Goal: Transaction & Acquisition: Purchase product/service

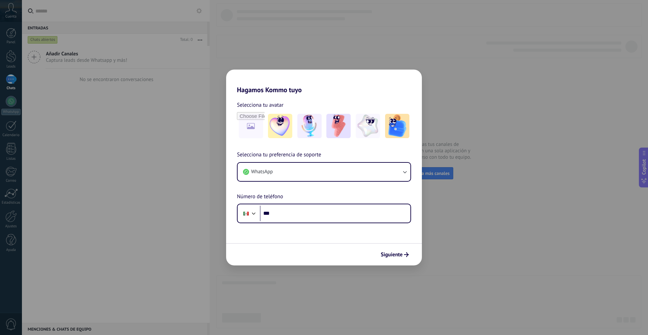
click at [539, 27] on div "Hagamos Kommo tuyo Selecciona tu avatar Selecciona tu preferencia de soporte Wh…" at bounding box center [324, 167] width 648 height 335
click at [257, 127] on input "file" at bounding box center [251, 126] width 26 height 26
click at [317, 128] on img at bounding box center [309, 126] width 24 height 24
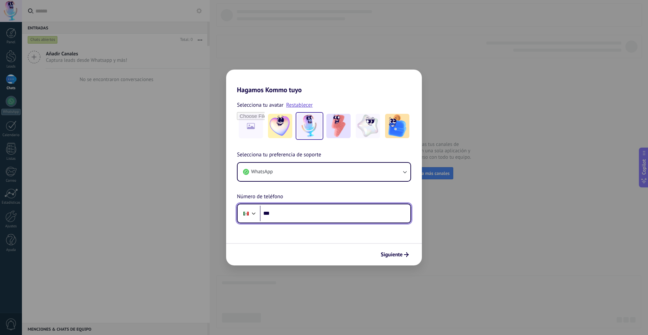
click at [326, 210] on input "***" at bounding box center [335, 213] width 150 height 16
type input "**********"
click at [405, 253] on icon "submit" at bounding box center [406, 254] width 5 height 5
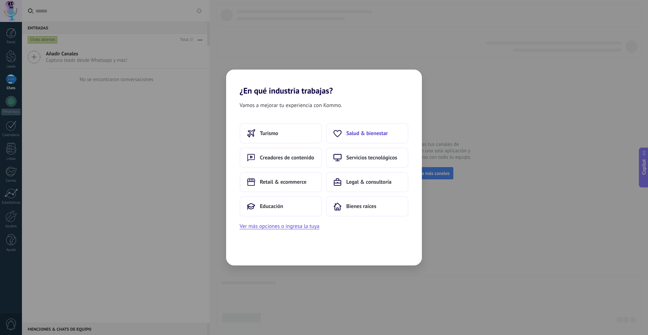
click at [377, 134] on span "Salud & bienestar" at bounding box center [367, 133] width 42 height 7
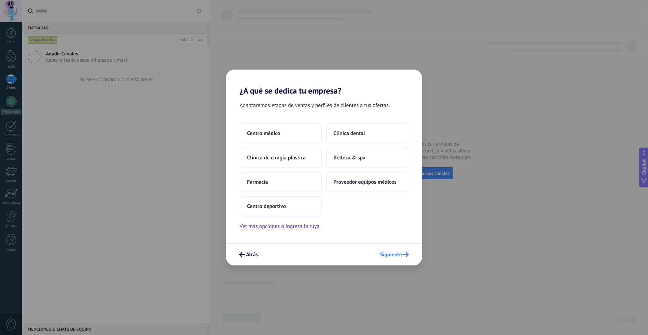
click at [397, 255] on span "Siguiente" at bounding box center [391, 254] width 22 height 5
click at [399, 256] on span "Siguiente" at bounding box center [391, 254] width 22 height 5
click at [270, 133] on span "Centro médico" at bounding box center [263, 133] width 33 height 7
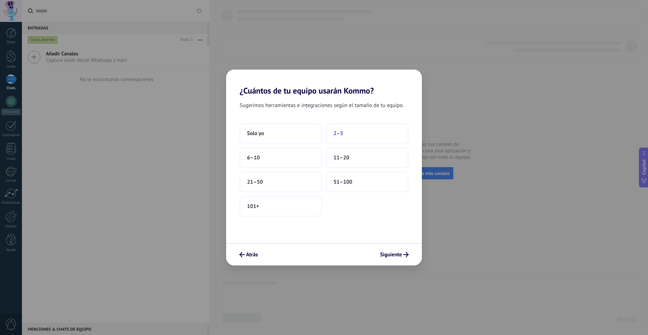
click at [337, 135] on span "2–5" at bounding box center [338, 133] width 10 height 7
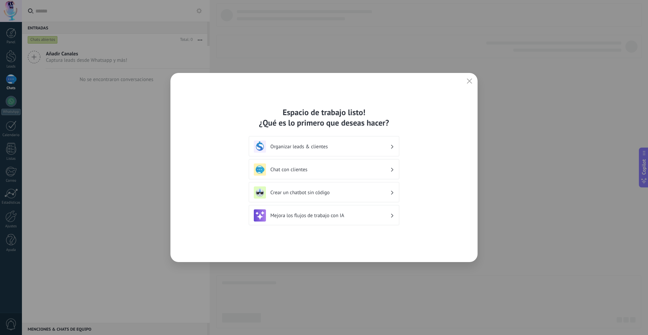
click at [370, 173] on div "Chat con clientes" at bounding box center [324, 169] width 140 height 12
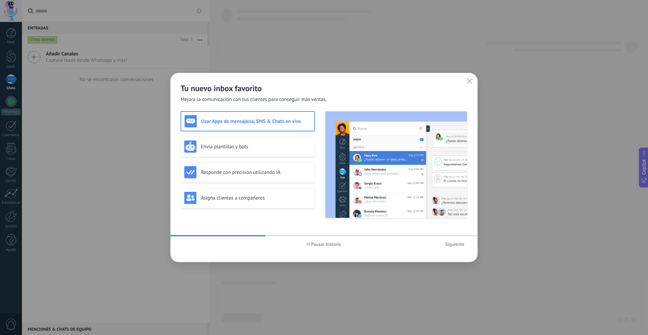
click at [467, 79] on icon "button" at bounding box center [469, 80] width 5 height 5
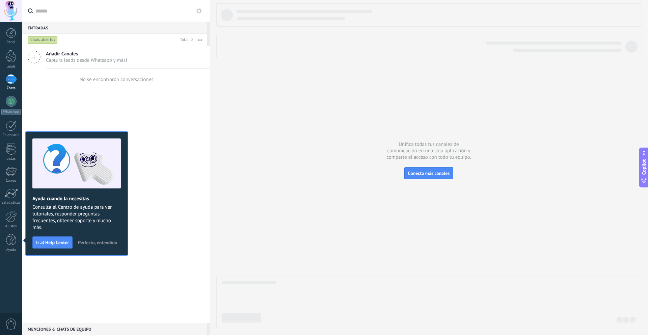
click at [174, 210] on div "Añadir Canales Captura leads desde Whatsapp y más! No se encontraron conversaci…" at bounding box center [116, 184] width 188 height 277
click at [62, 243] on span "Ir al Help Center" at bounding box center [52, 242] width 33 height 5
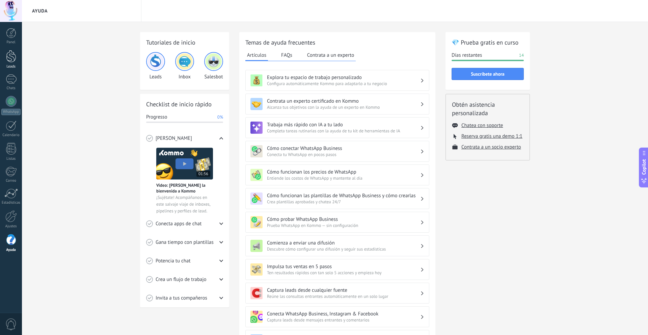
click at [13, 57] on div at bounding box center [11, 56] width 10 height 12
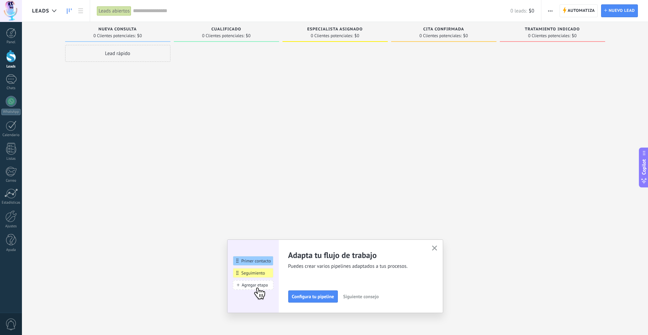
click at [435, 249] on use "button" at bounding box center [434, 247] width 5 height 5
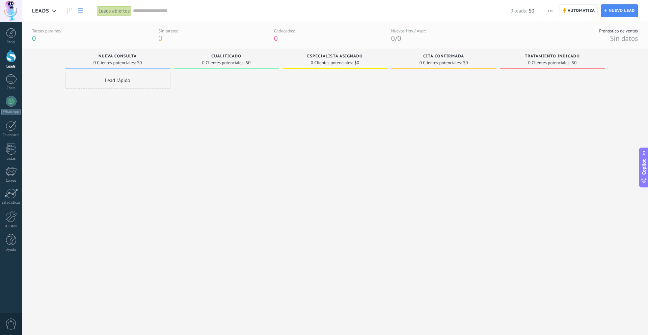
click at [80, 12] on icon at bounding box center [80, 10] width 5 height 5
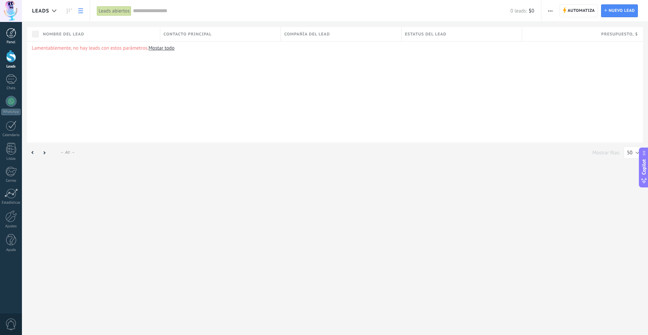
click at [16, 36] on link "Panel" at bounding box center [11, 36] width 22 height 17
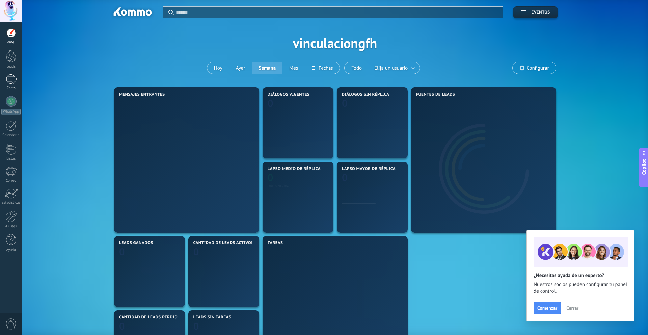
click at [11, 83] on div at bounding box center [11, 79] width 11 height 10
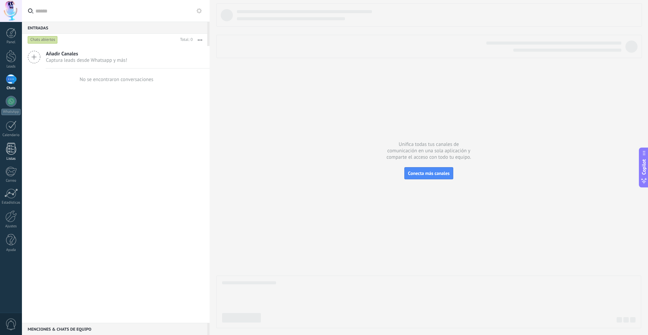
click at [14, 149] on div at bounding box center [11, 149] width 10 height 12
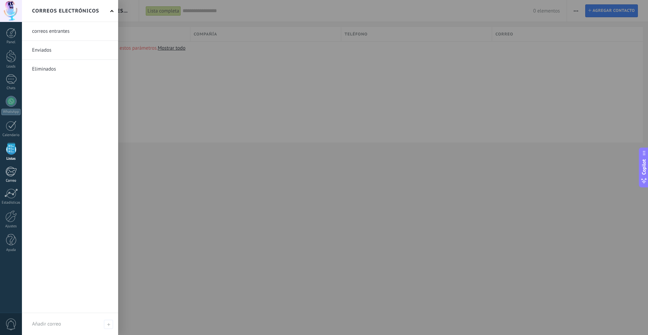
click at [9, 177] on link "Correo" at bounding box center [11, 174] width 22 height 17
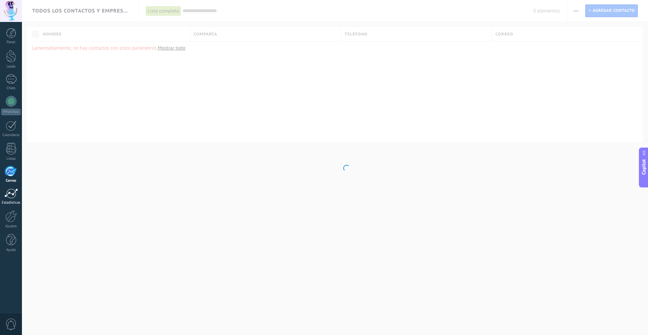
click at [15, 194] on div at bounding box center [10, 193] width 13 height 10
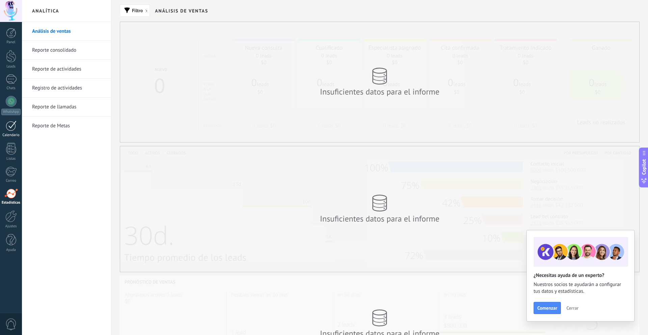
click at [12, 130] on div at bounding box center [11, 125] width 11 height 10
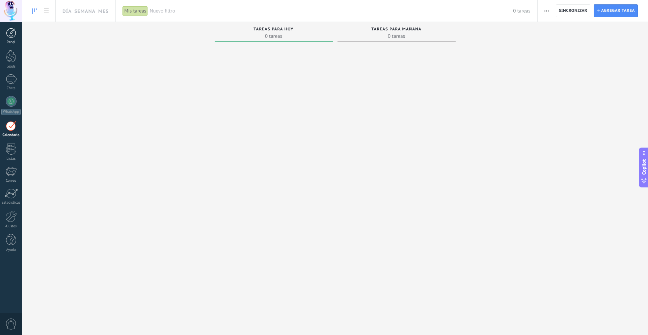
click at [6, 35] on div at bounding box center [11, 33] width 10 height 10
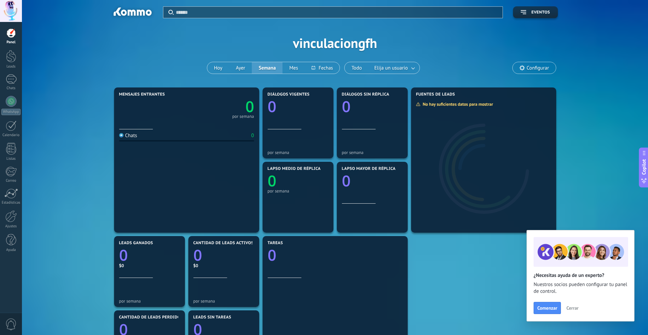
click at [547, 65] on span "Configurar" at bounding box center [537, 68] width 22 height 6
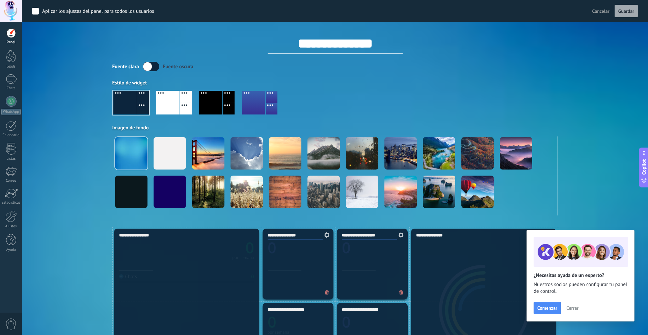
click at [189, 111] on div at bounding box center [186, 109] width 12 height 12
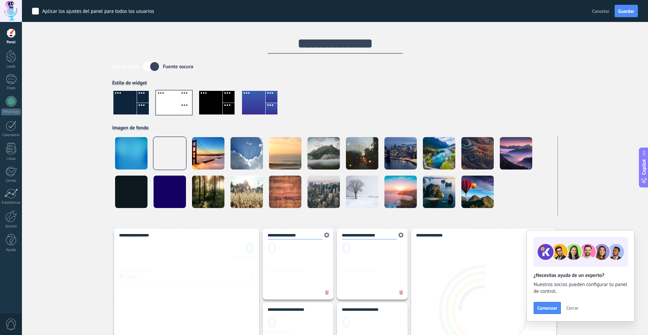
click at [219, 107] on div at bounding box center [210, 103] width 23 height 24
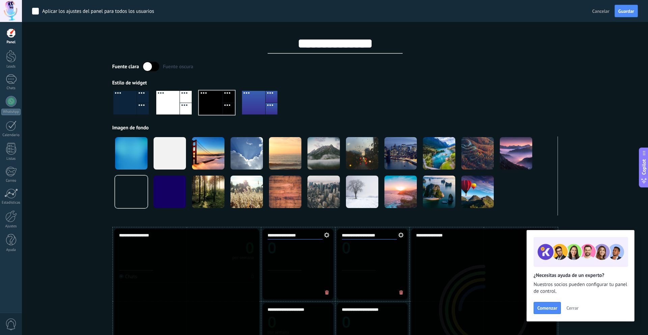
scroll to position [1, 0]
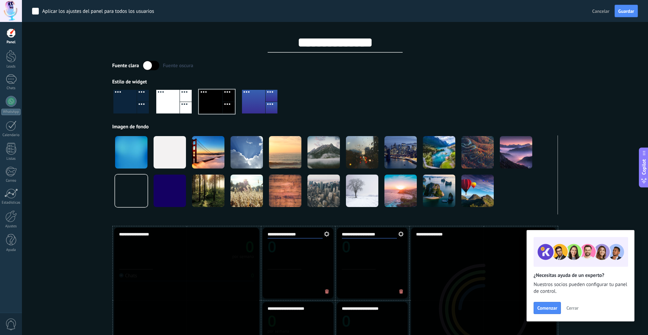
click at [259, 112] on div at bounding box center [253, 102] width 23 height 24
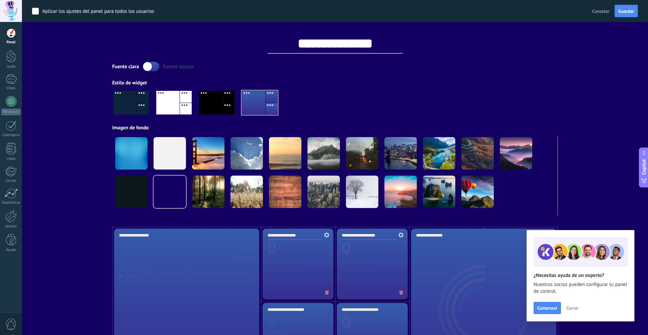
click at [218, 111] on div at bounding box center [210, 103] width 23 height 24
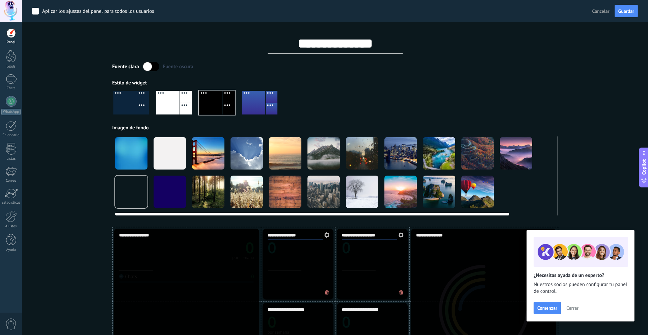
click at [249, 153] on div at bounding box center [246, 153] width 32 height 32
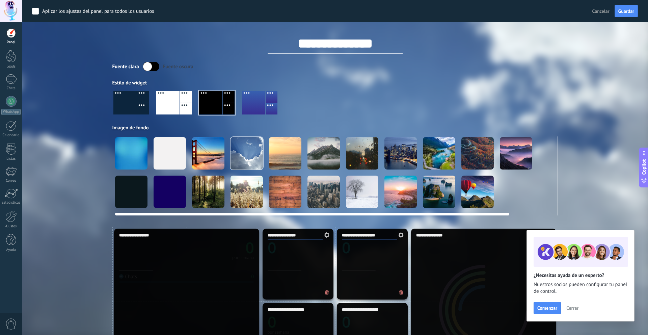
click at [212, 192] on div at bounding box center [208, 191] width 32 height 32
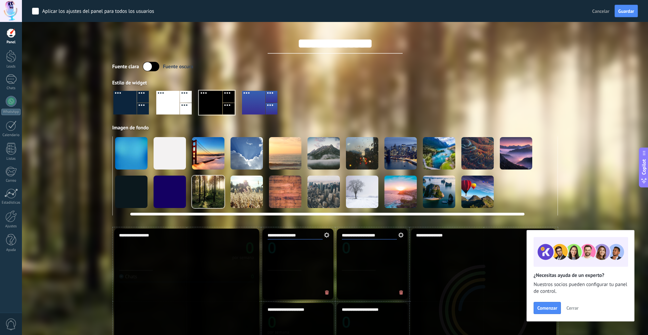
scroll to position [0, 52]
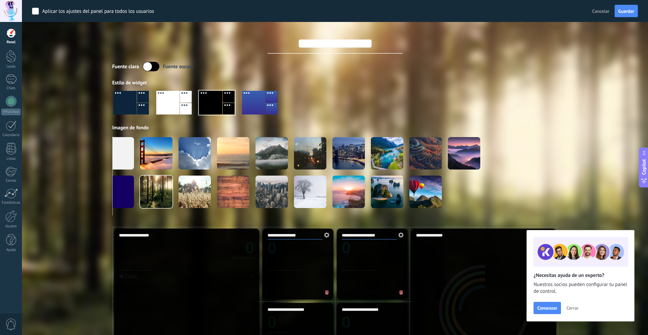
click at [9, 38] on div at bounding box center [11, 33] width 10 height 10
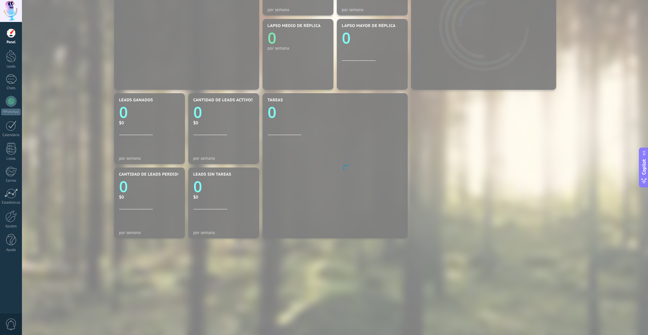
scroll to position [100, 0]
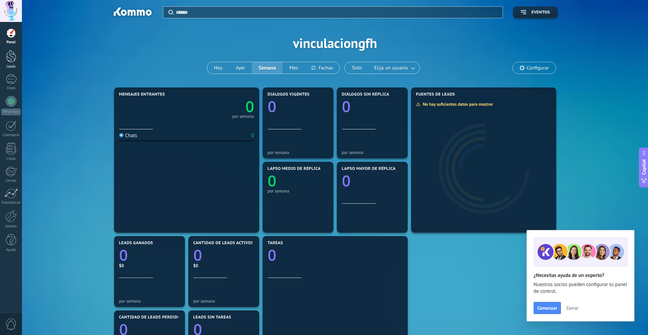
click at [11, 60] on div at bounding box center [11, 56] width 10 height 12
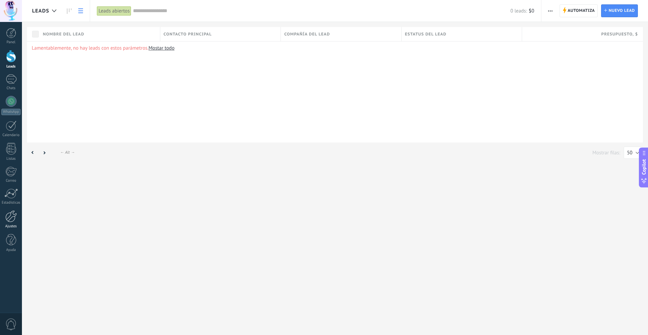
click at [10, 223] on link "Ajustes" at bounding box center [11, 219] width 22 height 18
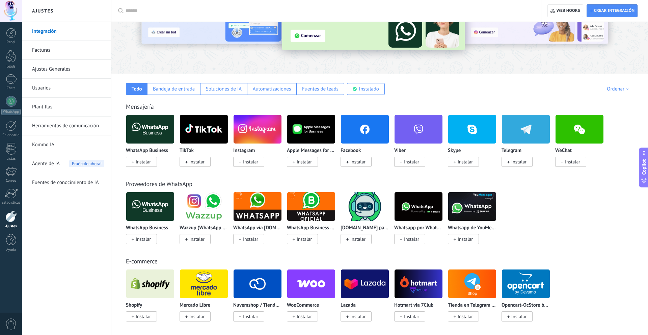
scroll to position [54, 0]
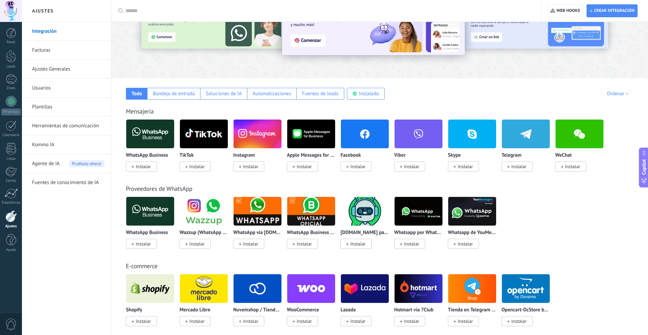
click at [77, 47] on link "Facturas" at bounding box center [68, 50] width 72 height 19
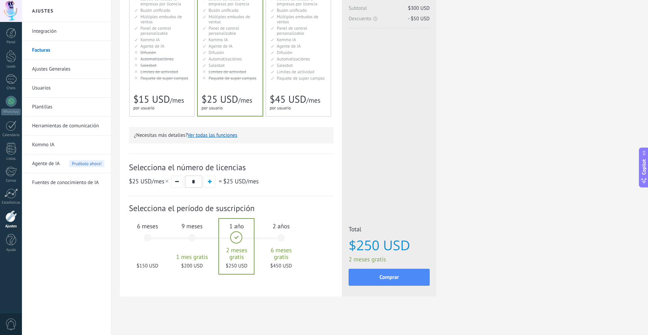
scroll to position [98, 0]
click at [147, 235] on div "6 meses $150 USD" at bounding box center [147, 241] width 36 height 48
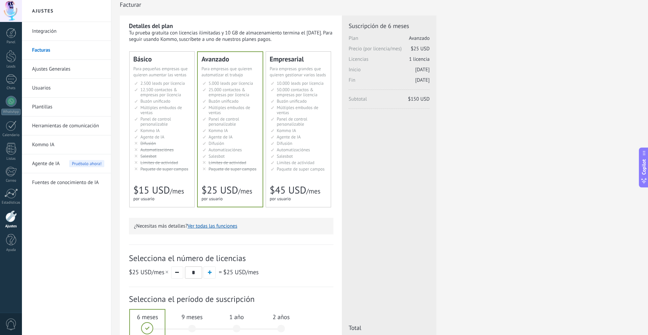
scroll to position [0, 0]
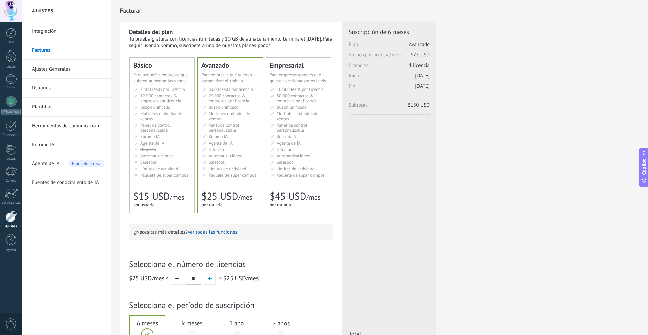
click at [173, 153] on span "Automatizaciónes" at bounding box center [156, 156] width 33 height 6
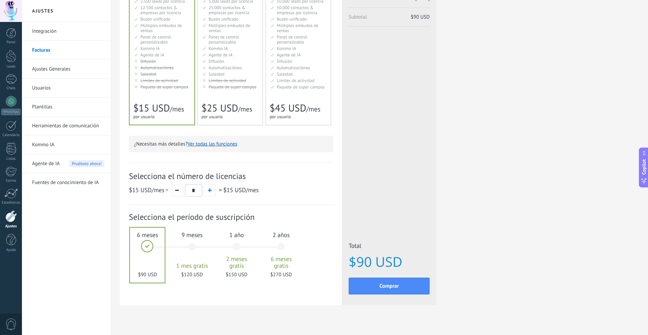
scroll to position [98, 0]
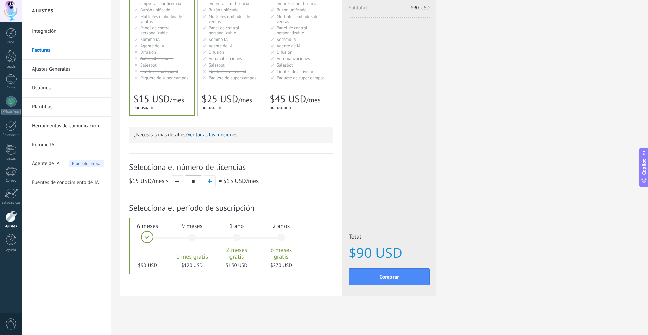
click at [187, 240] on div "9 meses 1 mes gratis $120 USD" at bounding box center [192, 241] width 36 height 48
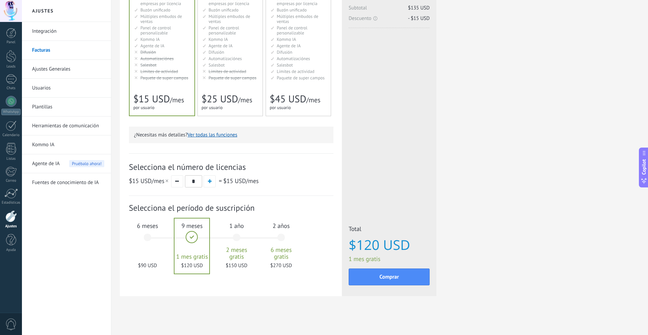
click at [144, 238] on div "6 meses $90 USD" at bounding box center [147, 241] width 36 height 48
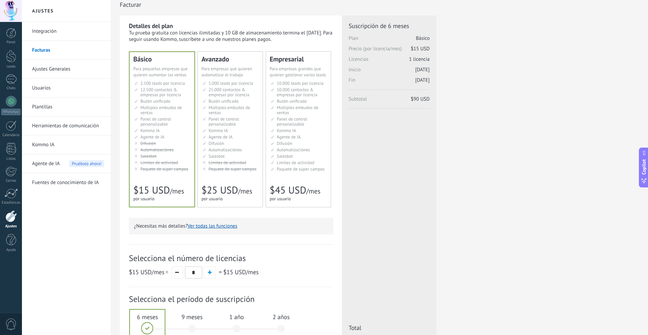
scroll to position [0, 0]
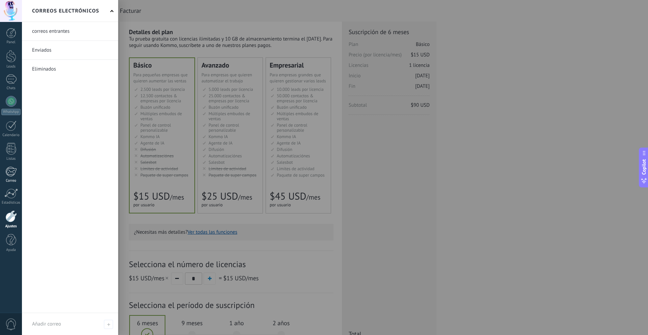
click at [9, 179] on div "Correo" at bounding box center [11, 180] width 20 height 4
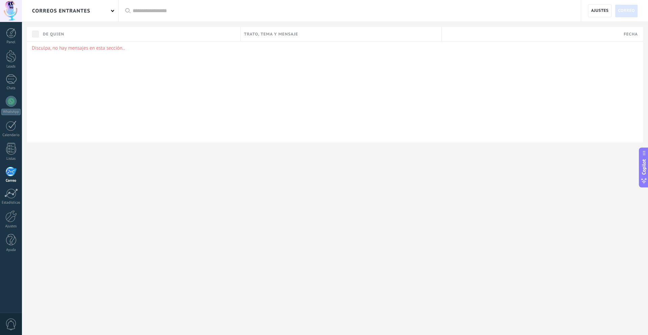
click at [278, 34] on span "Trato, tema y mensaje" at bounding box center [271, 34] width 54 height 6
click at [642, 167] on span "Copilot" at bounding box center [643, 167] width 7 height 16
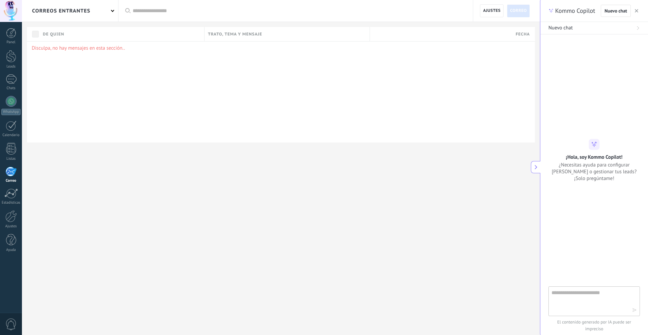
click at [638, 11] on button "button" at bounding box center [636, 11] width 7 height 8
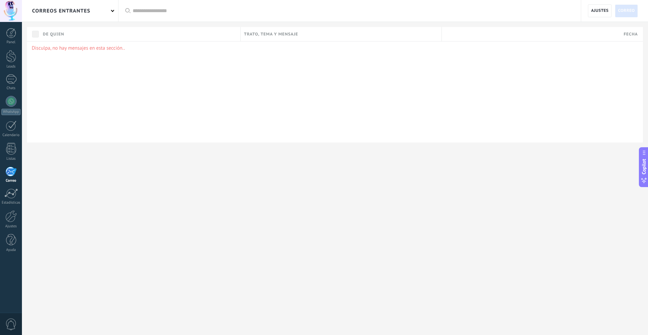
click at [13, 326] on span "0" at bounding box center [10, 324] width 11 height 12
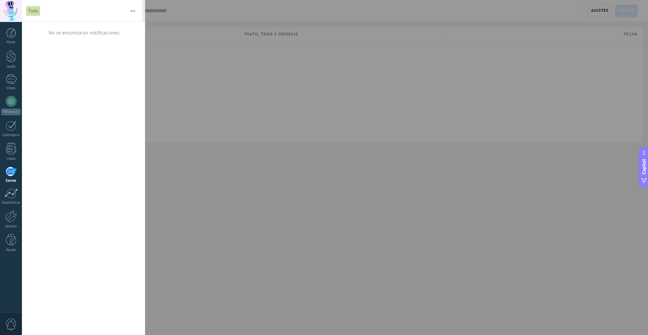
click at [225, 256] on div at bounding box center [324, 167] width 648 height 335
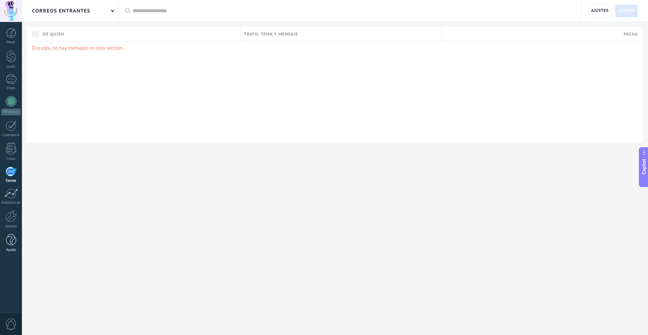
click at [6, 245] on div at bounding box center [11, 240] width 10 height 12
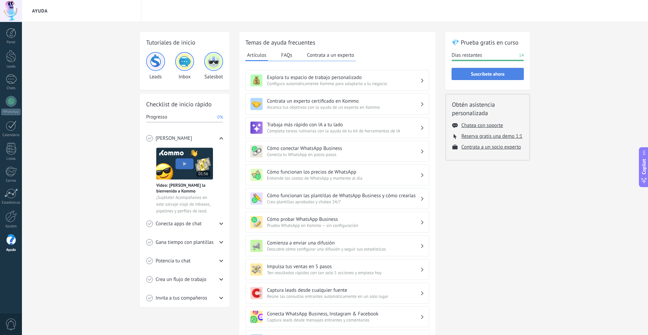
click at [466, 78] on button "Suscríbete ahora" at bounding box center [487, 74] width 72 height 12
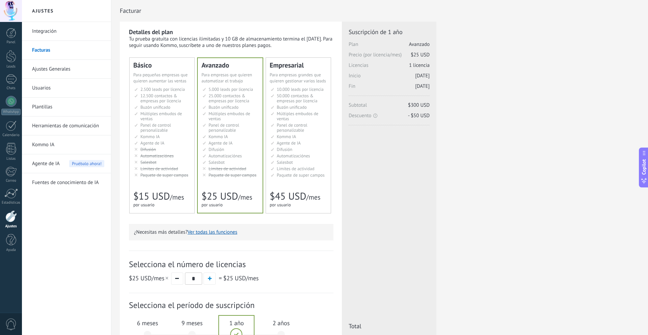
click at [156, 157] on span "Automatizaciónes" at bounding box center [156, 156] width 33 height 6
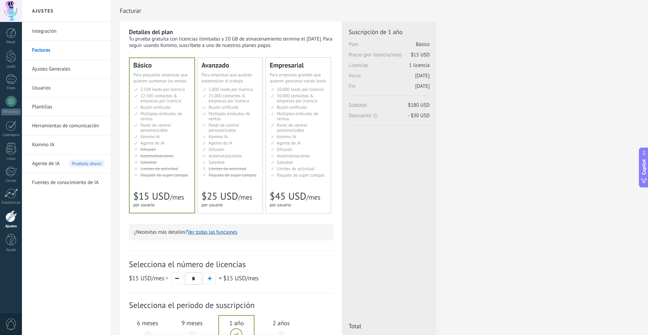
click at [217, 155] on span "Automatizaciónes" at bounding box center [225, 156] width 33 height 6
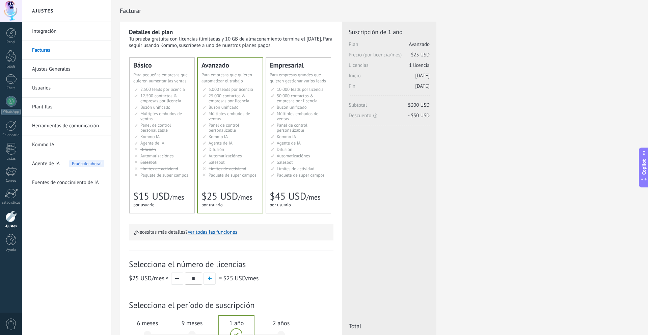
click at [271, 158] on li "Автоматизация Automations Automatizaciónes Google Analytics和网站集成 Automaçãoes Ot…" at bounding box center [299, 155] width 56 height 5
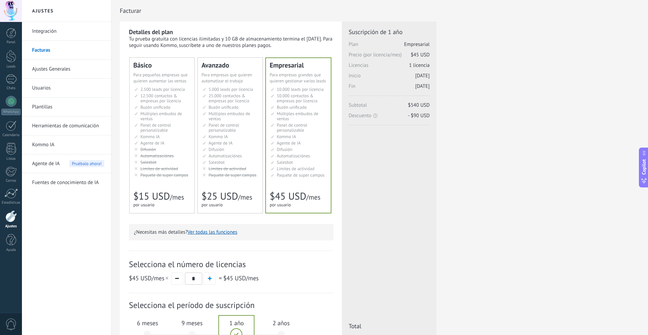
click at [243, 158] on ul "5.000 сделок на место 5.000 leads per seat 5.000 leads por licencia 添加线索和联系人 5.…" at bounding box center [230, 132] width 56 height 91
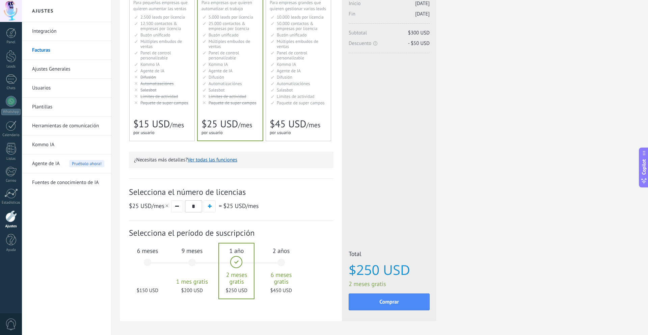
scroll to position [77, 0]
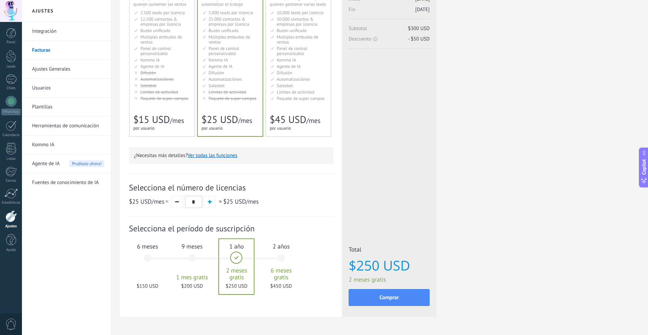
click at [182, 106] on div "Básico Для увеличения продаж в малом бизнесе For small businesses that want to …" at bounding box center [162, 58] width 65 height 155
click at [234, 107] on div "Avanzado Для автоматизации сделок в растущей компании For growing businesses th…" at bounding box center [230, 58] width 65 height 155
click at [277, 110] on div "Empresarial Для оптимизации процессов в крупной корпорации For large businesses…" at bounding box center [298, 58] width 65 height 155
click at [165, 102] on div "2.500 сделок на место 2.500 leads per seat 2.500 leads por licencia 添加线索和联系人 2.…" at bounding box center [161, 56] width 57 height 92
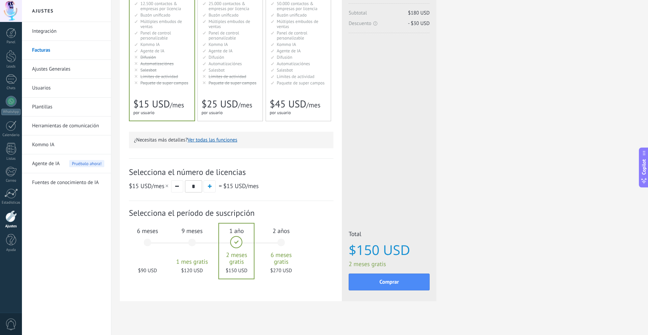
scroll to position [98, 0]
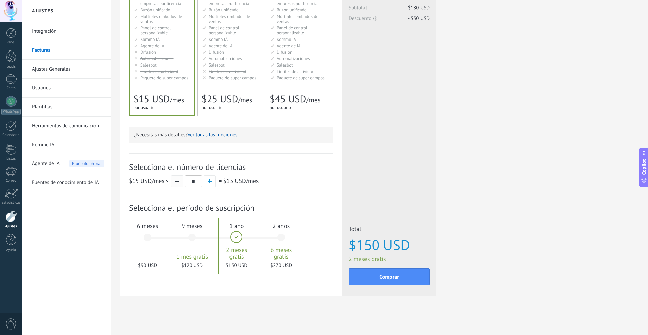
click at [177, 184] on button "button" at bounding box center [177, 181] width 12 height 12
click at [146, 97] on span "$15 USD" at bounding box center [151, 98] width 36 height 13
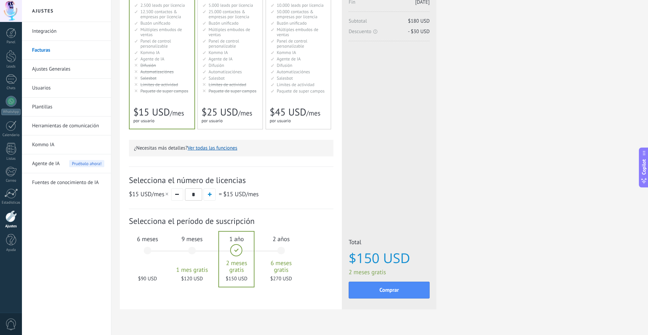
scroll to position [85, 0]
click at [210, 198] on button "button" at bounding box center [209, 194] width 12 height 12
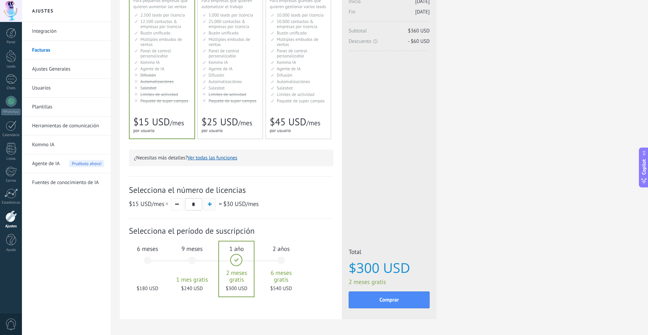
click at [210, 198] on div "$15 USD /mes * = $30 USD /mes" at bounding box center [231, 204] width 204 height 12
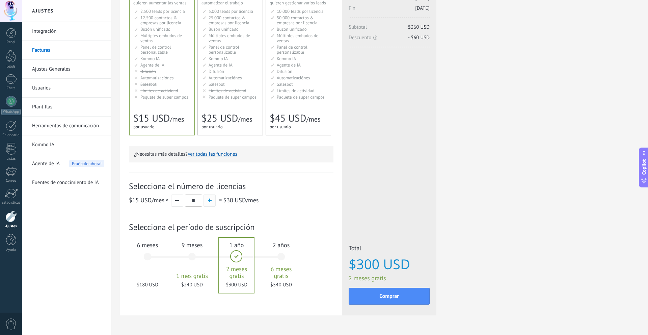
click at [210, 199] on button "button" at bounding box center [209, 200] width 12 height 12
click at [178, 197] on button "button" at bounding box center [177, 200] width 12 height 12
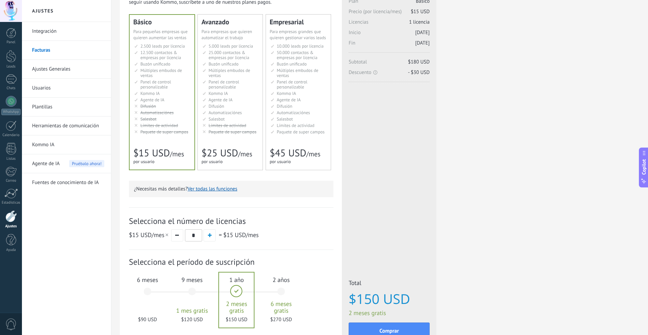
scroll to position [98, 0]
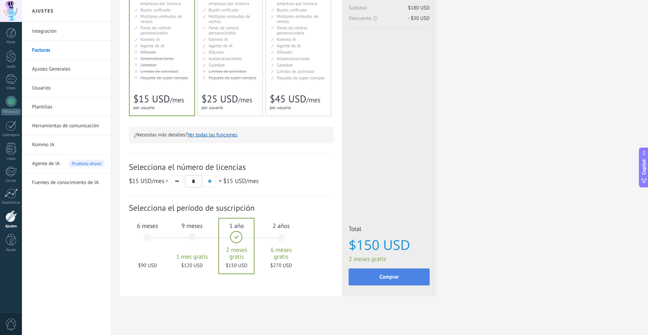
click at [404, 272] on button "Comprar" at bounding box center [389, 276] width 81 height 17
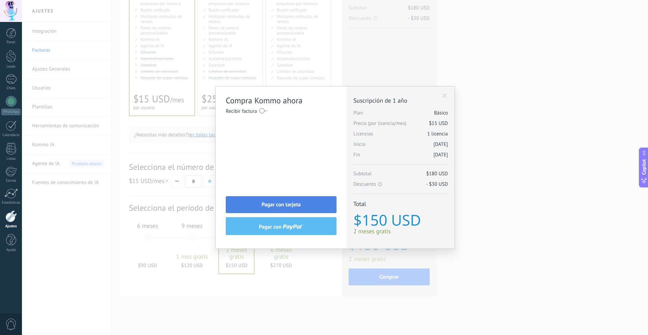
click at [303, 208] on button "Pagar con tarjeta" at bounding box center [281, 204] width 111 height 17
click at [483, 219] on div "Compra Kommo ahora Recibir factura Nombre completo / Nombre de la empresa [GEOG…" at bounding box center [335, 167] width 626 height 335
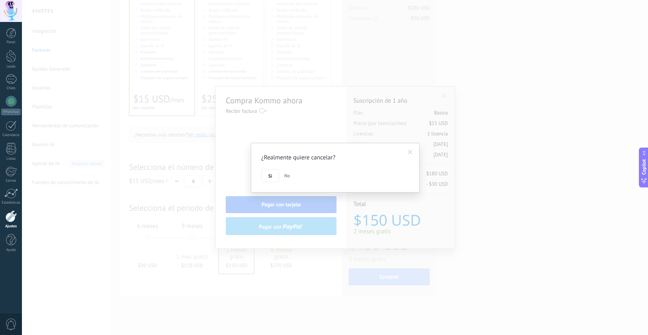
click at [411, 155] on span at bounding box center [410, 151] width 11 height 11
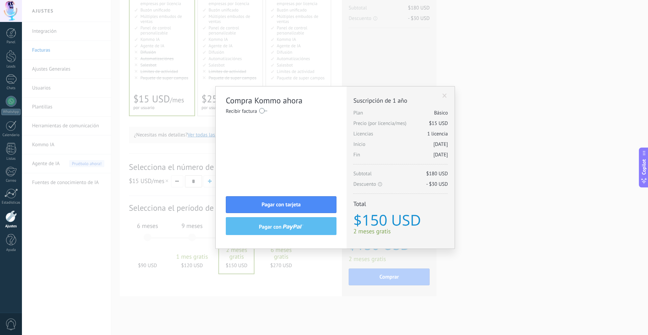
click at [487, 179] on div "Compra Kommo ahora Recibir factura Nombre completo / Nombre de la empresa [GEOG…" at bounding box center [335, 167] width 626 height 335
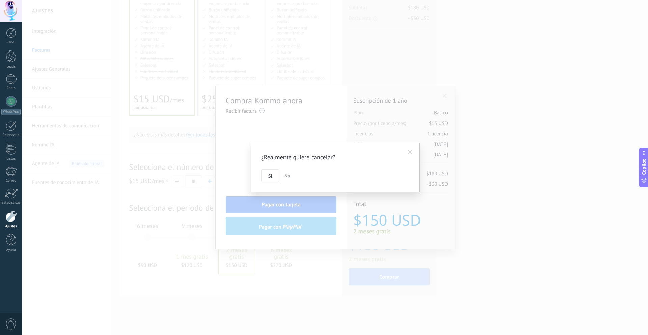
drag, startPoint x: 491, startPoint y: 222, endPoint x: 445, endPoint y: 200, distance: 50.7
click at [491, 222] on div "¿Realmente quiere cancelar? Si No" at bounding box center [335, 167] width 626 height 335
click at [274, 177] on button "Si" at bounding box center [270, 175] width 18 height 13
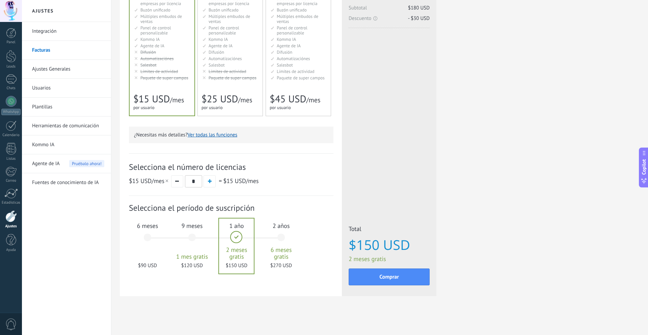
click at [157, 110] on div "for 1 user for 1 user por usuario 为1个用户 para 1 usuário untuk 1 pengguna 1 kulla…" at bounding box center [158, 107] width 51 height 7
click at [136, 89] on div "Básico Для увеличения продаж в малом бизнесе For small businesses that want to …" at bounding box center [162, 38] width 65 height 155
click at [145, 89] on div "Básico Для увеличения продаж в малом бизнесе For small businesses that want to …" at bounding box center [162, 38] width 65 height 155
click at [146, 89] on div "Básico Для увеличения продаж в малом бизнесе For small businesses that want to …" at bounding box center [162, 38] width 65 height 155
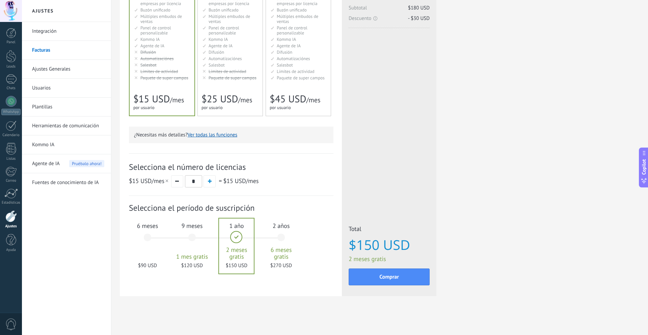
click at [146, 89] on div "Básico Для увеличения продаж в малом бизнесе For small businesses that want to …" at bounding box center [162, 38] width 65 height 155
drag, startPoint x: 225, startPoint y: 238, endPoint x: 182, endPoint y: 241, distance: 43.0
click at [181, 242] on div "1 mes 25 $ USD 2 meses 50 $ USD 3 meses 6 meses" at bounding box center [217, 241] width 134 height 54
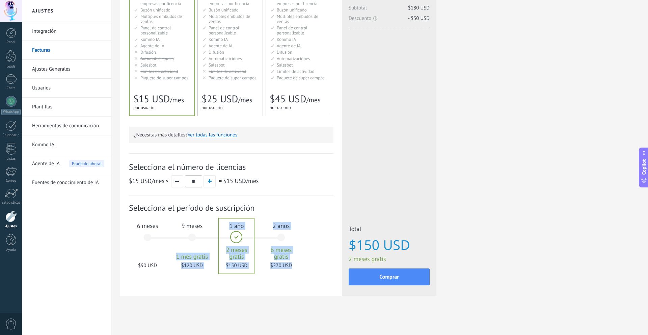
click at [188, 239] on div "9 meses 1 mes gratis $120 USD" at bounding box center [192, 241] width 36 height 48
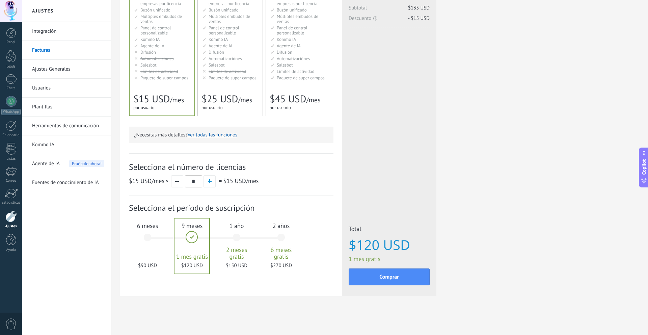
click at [188, 239] on div at bounding box center [191, 245] width 35 height 55
click at [160, 239] on div "6 meses $90 USD" at bounding box center [147, 241] width 36 height 48
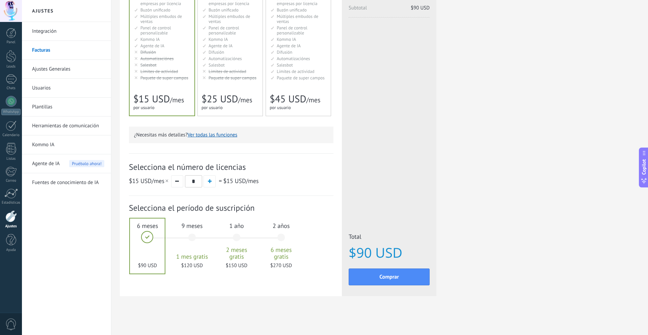
click at [158, 239] on div at bounding box center [147, 245] width 35 height 55
click at [149, 238] on div at bounding box center [147, 245] width 35 height 55
drag, startPoint x: 210, startPoint y: 229, endPoint x: 239, endPoint y: 229, distance: 29.4
click at [239, 229] on div "1 mes 25 $ USD 2 meses 50 $ USD 3 meses 6 meses" at bounding box center [217, 241] width 134 height 54
click at [178, 232] on div "9 meses 1 mes gratis $120 USD" at bounding box center [192, 241] width 36 height 48
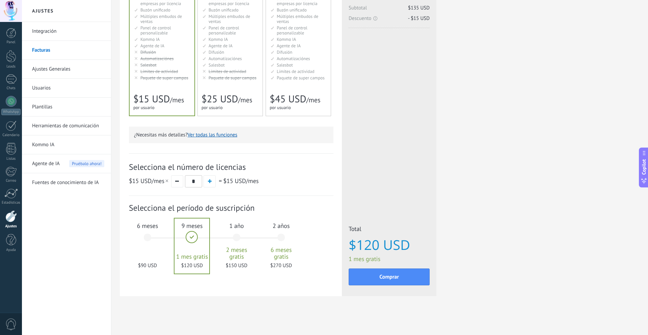
click at [152, 234] on div "6 meses $90 USD" at bounding box center [147, 241] width 36 height 48
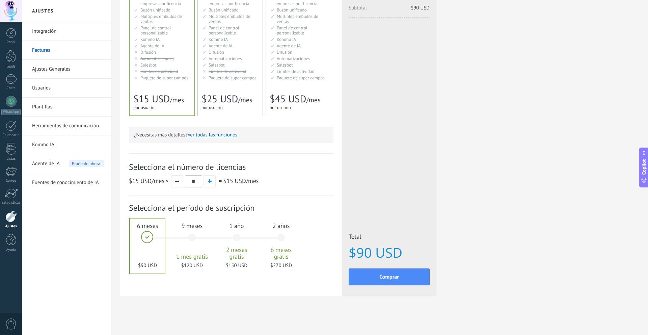
click at [173, 109] on div "for 1 user for 1 user por usuario 为1个用户 para 1 usuário untuk 1 pengguna 1 kulla…" at bounding box center [158, 107] width 51 height 7
click at [173, 108] on div "for 1 user for 1 user por usuario 为1个用户 para 1 usuário untuk 1 pengguna 1 kulla…" at bounding box center [158, 107] width 51 height 7
click at [172, 108] on div "for 1 user for 1 user por usuario 为1个用户 para 1 usuário untuk 1 pengguna 1 kulla…" at bounding box center [158, 107] width 51 height 7
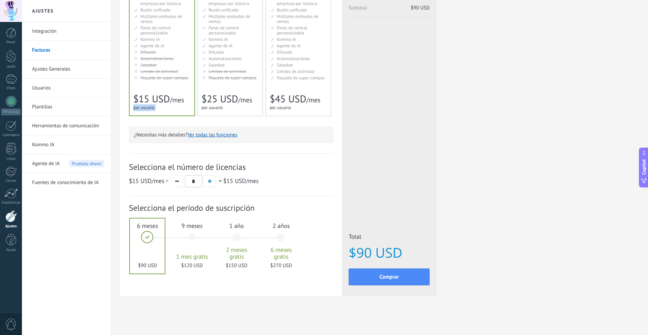
click at [173, 108] on div "for 1 user for 1 user por usuario 为1个用户 para 1 usuário untuk 1 pengguna 1 kulla…" at bounding box center [158, 107] width 51 height 7
click at [173, 109] on div "for 1 user for 1 user por usuario 为1个用户 para 1 usuário untuk 1 pengguna 1 kulla…" at bounding box center [158, 107] width 51 height 7
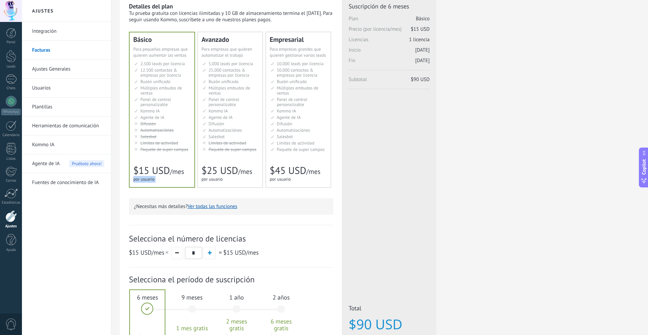
scroll to position [0, 0]
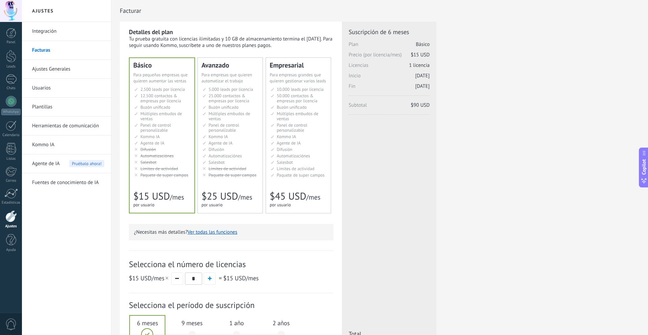
click at [174, 109] on li "Общий inbox Unified inbox Buzón unificado Inbox unificado Inbox terpadu Birleşi…" at bounding box center [162, 107] width 56 height 5
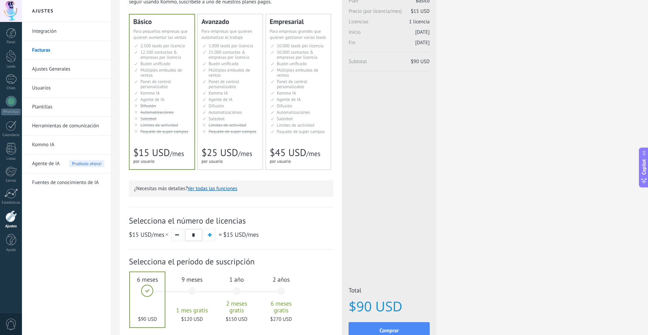
scroll to position [98, 0]
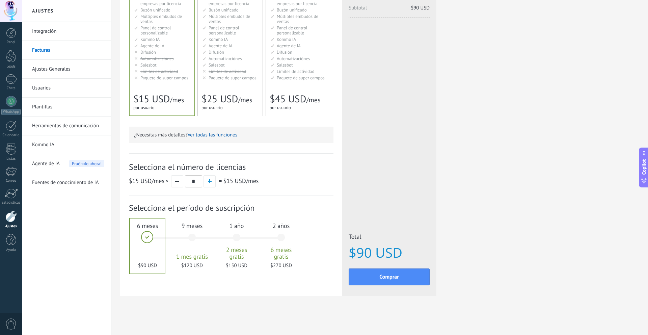
click at [217, 135] on button "Ver todas las funciones" at bounding box center [213, 135] width 50 height 6
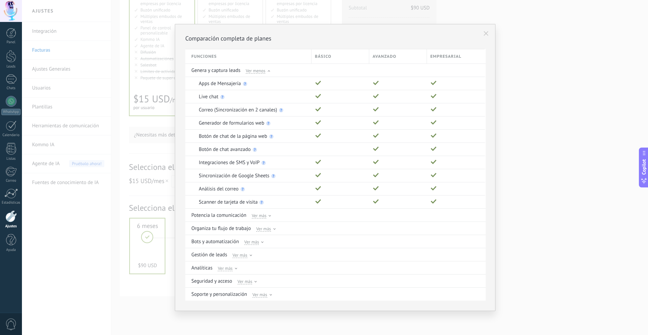
click at [484, 35] on use at bounding box center [485, 33] width 5 height 5
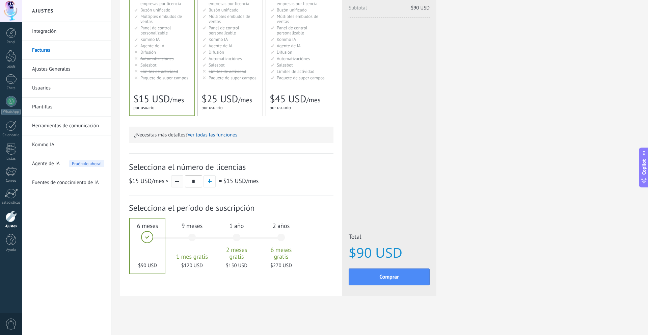
click at [175, 181] on span "button" at bounding box center [177, 181] width 4 height 1
drag, startPoint x: 329, startPoint y: 173, endPoint x: 320, endPoint y: 175, distance: 8.9
click at [329, 173] on div "Selecciona el número de licencias $15 USD /mes * = $15 USD /mes" at bounding box center [231, 174] width 204 height 43
click at [302, 179] on div "$15 USD /mes * = $15 USD /mes" at bounding box center [231, 181] width 204 height 12
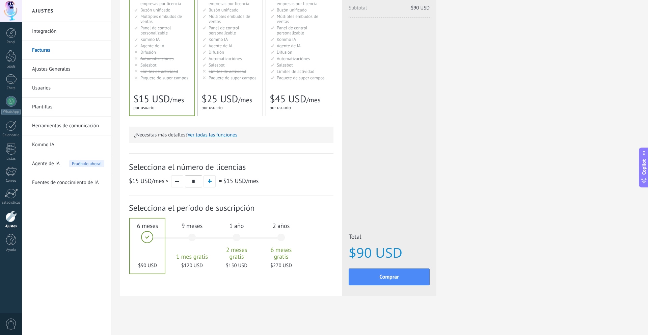
click at [301, 179] on div "$15 USD /mes * = $15 USD /mes" at bounding box center [231, 181] width 204 height 12
click at [301, 180] on div "$15 USD /mes * = $15 USD /mes" at bounding box center [231, 181] width 204 height 12
click at [300, 180] on div "$15 USD /mes * = $15 USD /mes" at bounding box center [231, 181] width 204 height 12
click at [211, 182] on span "button" at bounding box center [210, 181] width 4 height 4
click at [177, 183] on button "button" at bounding box center [177, 181] width 12 height 12
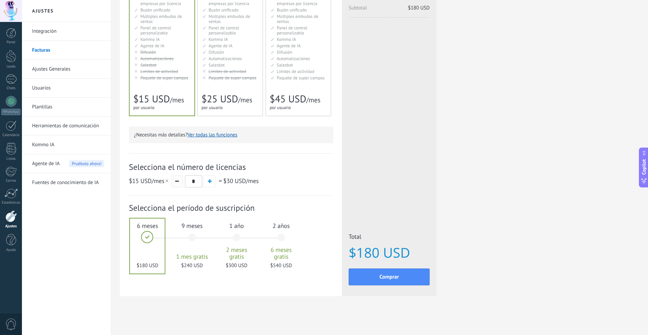
type input "*"
click at [275, 221] on div "2 años 6 meses gratis $270 USD" at bounding box center [281, 241] width 36 height 48
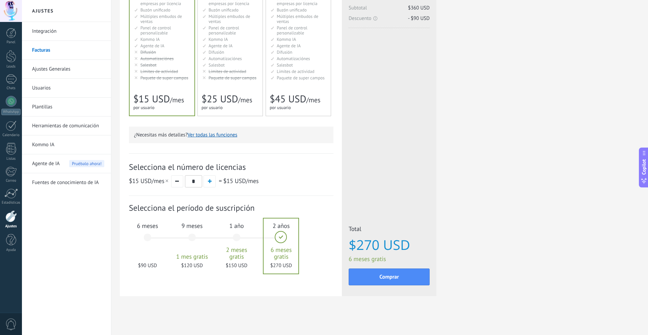
click at [186, 220] on div "9 meses 1 mes gratis $120 USD" at bounding box center [192, 241] width 36 height 48
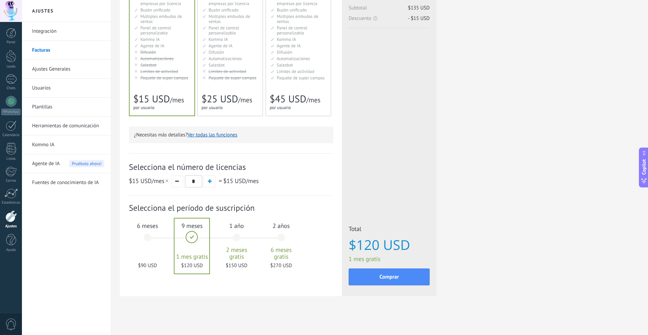
click at [134, 233] on div "6 meses $90 USD" at bounding box center [147, 241] width 36 height 48
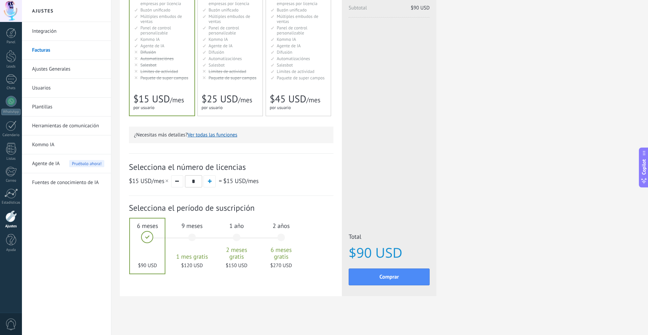
drag, startPoint x: 140, startPoint y: 233, endPoint x: 131, endPoint y: 234, distance: 9.5
click at [131, 233] on div at bounding box center [147, 245] width 35 height 55
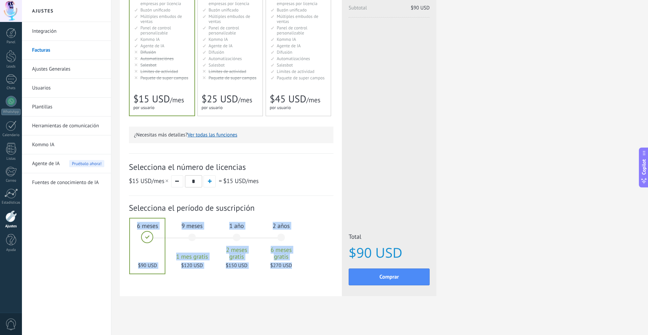
drag, startPoint x: 130, startPoint y: 234, endPoint x: 123, endPoint y: 234, distance: 7.1
click at [123, 234] on div "Detalles del plan Tu prueba gratuita con licencias ilimitadas y 10 GB de almace…" at bounding box center [231, 109] width 222 height 371
click at [134, 218] on div at bounding box center [147, 245] width 35 height 55
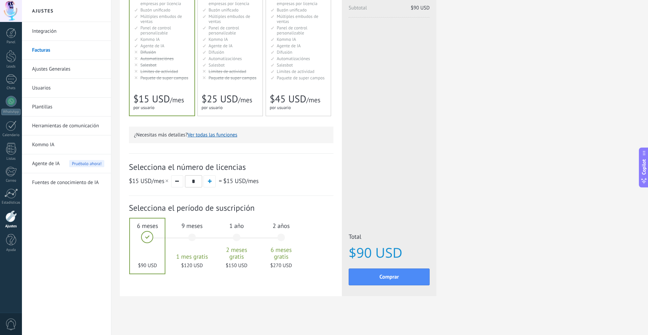
click at [186, 109] on div "Básico Для увеличения продаж в малом бизнесе For small businesses that want to …" at bounding box center [162, 38] width 65 height 155
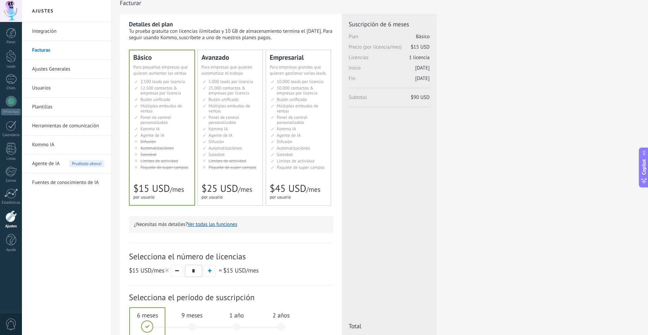
scroll to position [6, 0]
click at [47, 163] on span "Agente de IA" at bounding box center [46, 163] width 28 height 19
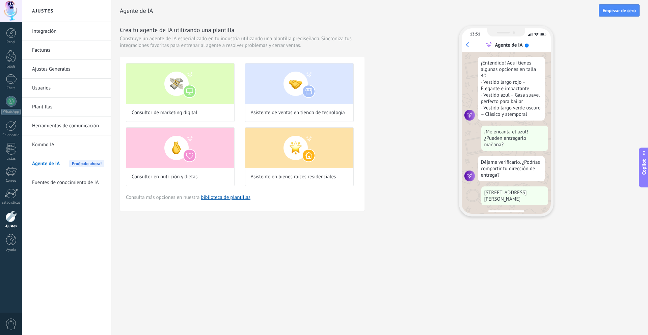
scroll to position [122, 0]
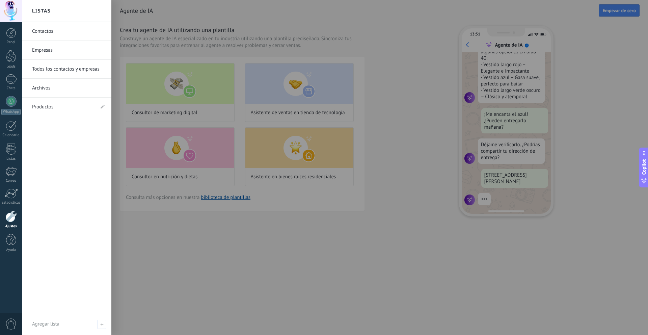
click at [55, 104] on link "Productos" at bounding box center [63, 107] width 62 height 19
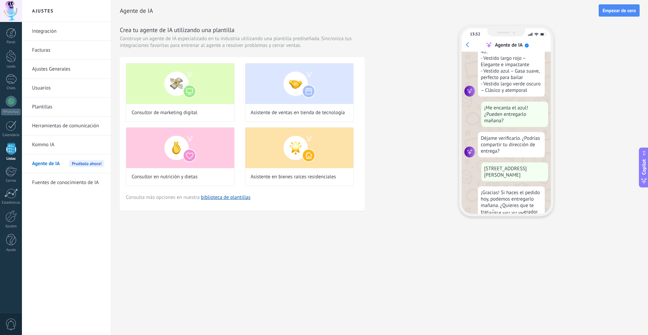
scroll to position [157, 0]
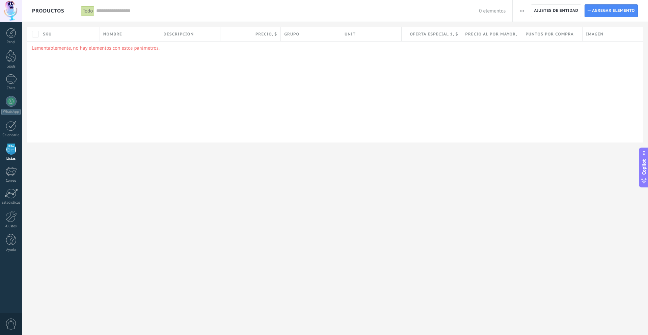
drag, startPoint x: 64, startPoint y: 40, endPoint x: 61, endPoint y: 37, distance: 4.8
click at [64, 40] on div "SKU" at bounding box center [69, 34] width 60 height 14
drag, startPoint x: 50, startPoint y: 37, endPoint x: 41, endPoint y: 35, distance: 9.3
click at [50, 37] on span "SKU" at bounding box center [47, 34] width 9 height 6
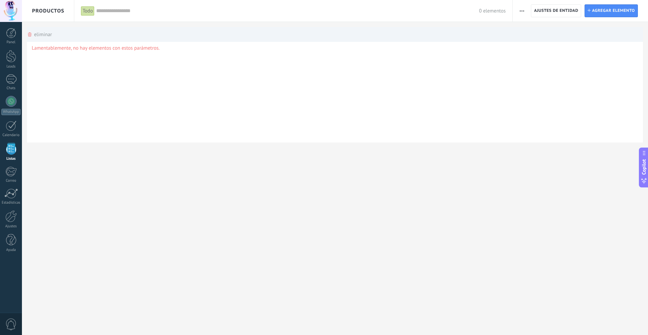
click at [44, 36] on div "eliminar màs" at bounding box center [39, 34] width 25 height 15
click at [58, 37] on div "eliminar màs" at bounding box center [335, 34] width 616 height 15
click at [92, 114] on div "Lamentablemente, no hay elementos con estos parámetros." at bounding box center [335, 91] width 616 height 101
click at [92, 113] on div "Lamentablemente, no hay elementos con estos parámetros." at bounding box center [335, 91] width 616 height 101
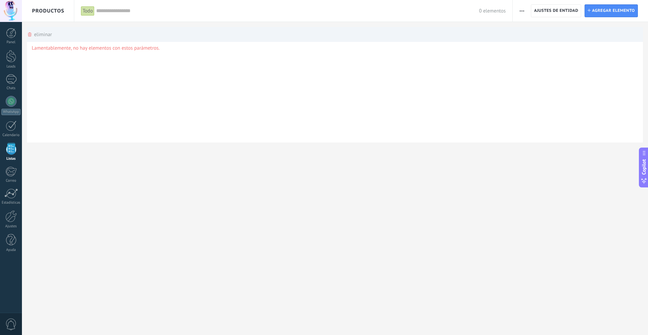
click at [92, 113] on div "Lamentablemente, no hay elementos con estos parámetros." at bounding box center [335, 91] width 616 height 101
drag, startPoint x: 93, startPoint y: 112, endPoint x: 176, endPoint y: 91, distance: 85.4
click at [96, 111] on div "Lamentablemente, no hay elementos con estos parámetros." at bounding box center [335, 91] width 616 height 101
click at [594, 11] on span "Agregar elemento" at bounding box center [613, 11] width 43 height 12
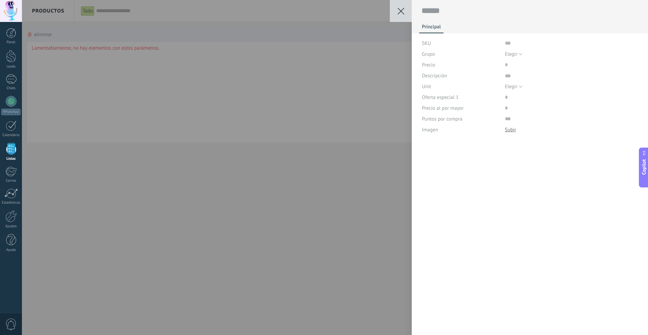
scroll to position [7, 0]
click at [451, 48] on div "SKU" at bounding box center [461, 43] width 78 height 11
drag, startPoint x: 492, startPoint y: 49, endPoint x: 498, endPoint y: 48, distance: 6.8
click at [492, 49] on div "Grupo" at bounding box center [461, 54] width 78 height 11
click at [510, 50] on button "Elegir" at bounding box center [514, 54] width 18 height 11
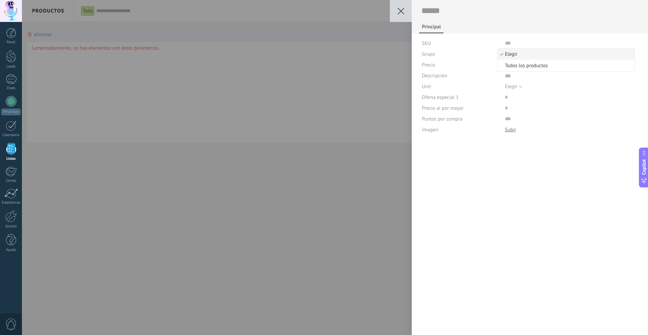
click at [509, 53] on span "Elegir" at bounding box center [564, 54] width 135 height 6
click at [509, 53] on span "Elegir" at bounding box center [511, 54] width 12 height 6
click at [500, 62] on li "Todos los productos" at bounding box center [565, 65] width 137 height 11
click at [507, 69] on input "price" at bounding box center [526, 64] width 43 height 11
drag, startPoint x: 506, startPoint y: 96, endPoint x: 505, endPoint y: 92, distance: 4.1
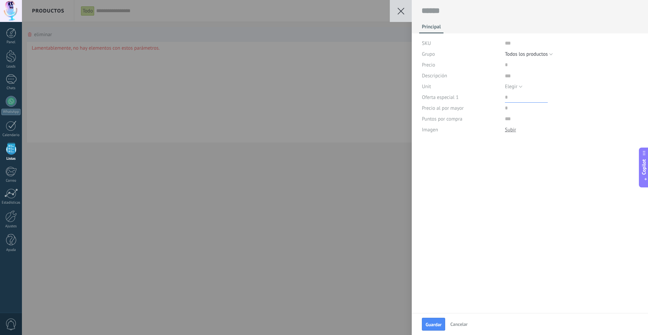
click at [506, 95] on input "price" at bounding box center [526, 97] width 43 height 11
click at [390, 8] on button at bounding box center [401, 11] width 22 height 22
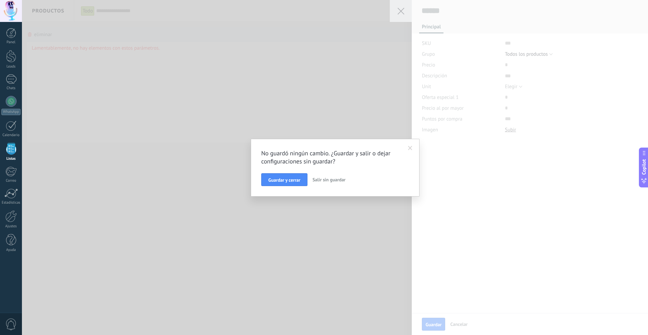
click at [408, 146] on span at bounding box center [410, 148] width 4 height 5
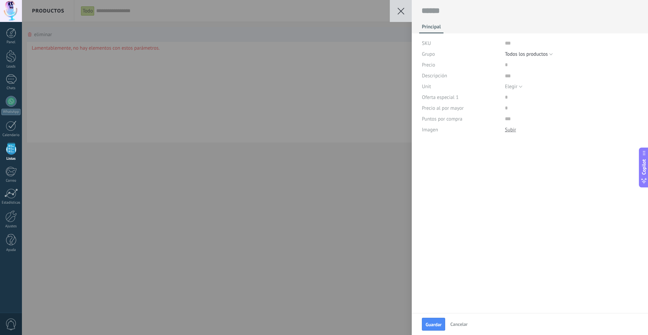
click at [356, 163] on div "Guardar Cancelar Principal SKU Grupo Elegir Todos los productos Todos los produ…" at bounding box center [335, 167] width 626 height 335
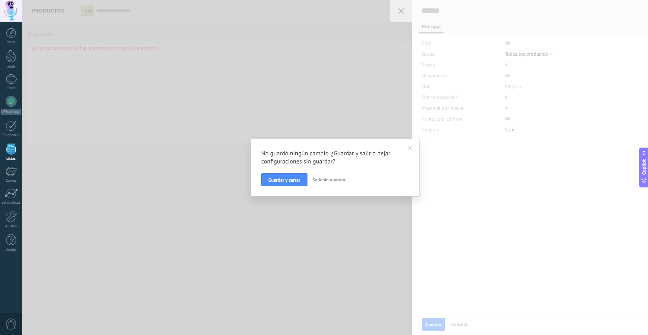
click at [338, 179] on span "Salir sin guardar" at bounding box center [328, 179] width 33 height 6
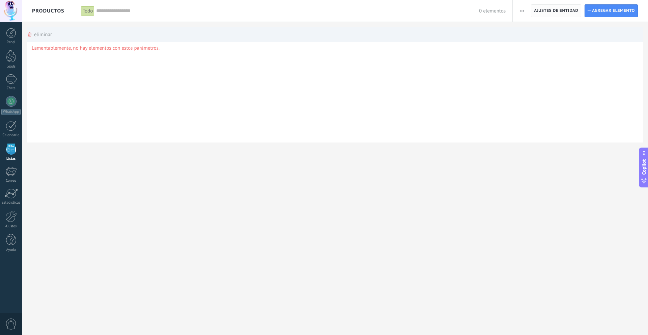
click at [548, 12] on span "Ajustes de entidad" at bounding box center [556, 11] width 44 height 12
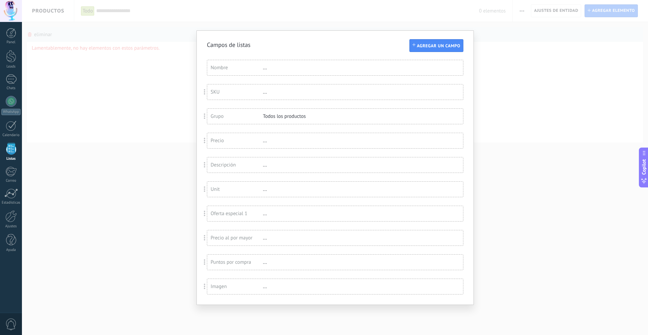
click at [536, 66] on div "Campos de listas Agregar un campo Usted ha alcanzado la cantidad máxima de los …" at bounding box center [335, 167] width 626 height 335
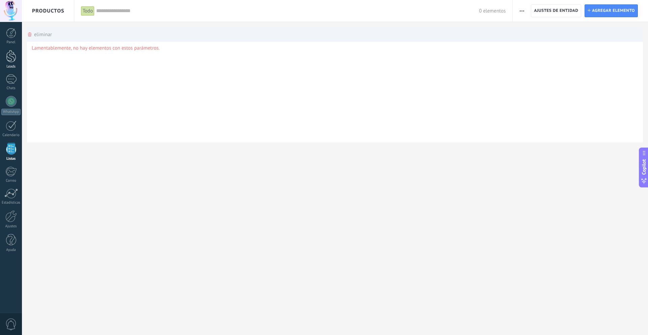
click at [11, 62] on div at bounding box center [11, 56] width 10 height 12
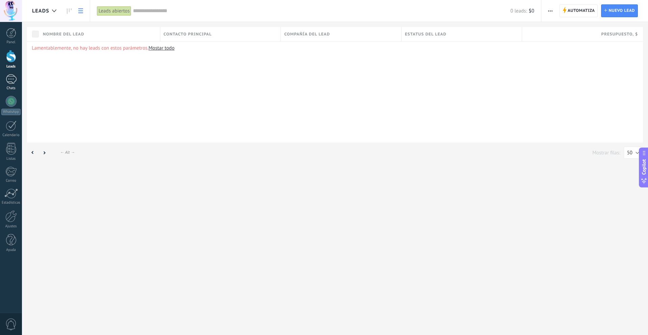
click at [13, 83] on div at bounding box center [11, 79] width 11 height 10
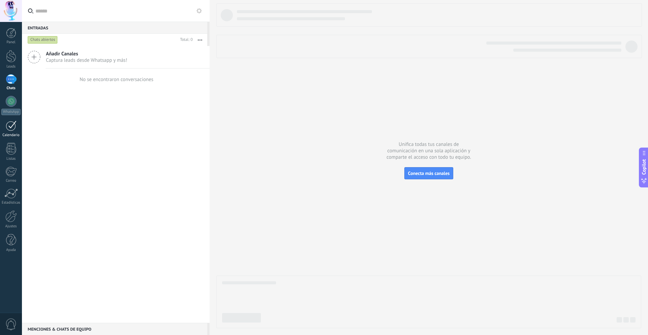
click at [14, 127] on div at bounding box center [11, 125] width 11 height 10
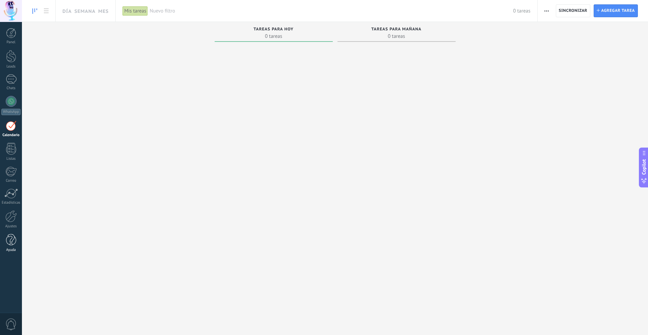
click at [11, 245] on div at bounding box center [11, 240] width 10 height 12
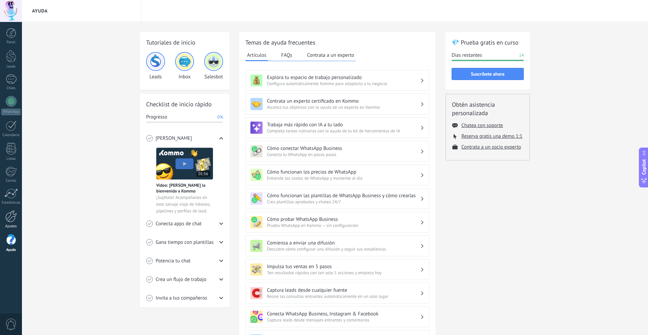
click at [12, 219] on div at bounding box center [10, 216] width 11 height 12
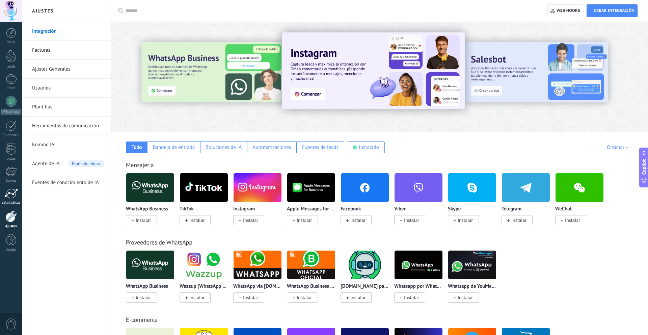
click at [15, 192] on div at bounding box center [10, 193] width 13 height 10
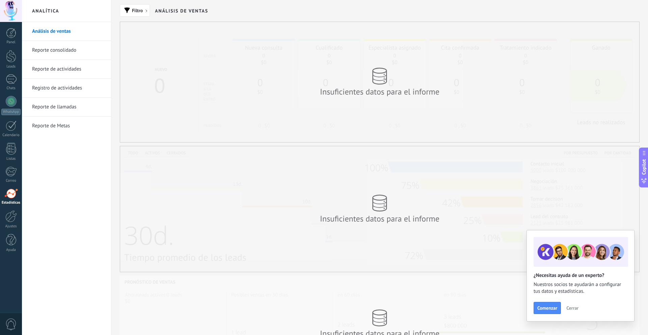
click at [577, 309] on span "Cerrar" at bounding box center [572, 307] width 12 height 5
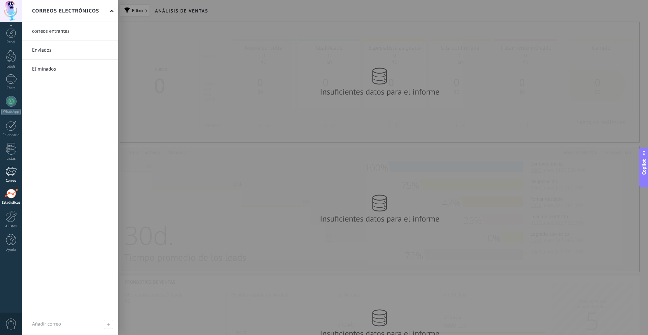
click at [10, 170] on div at bounding box center [10, 171] width 11 height 10
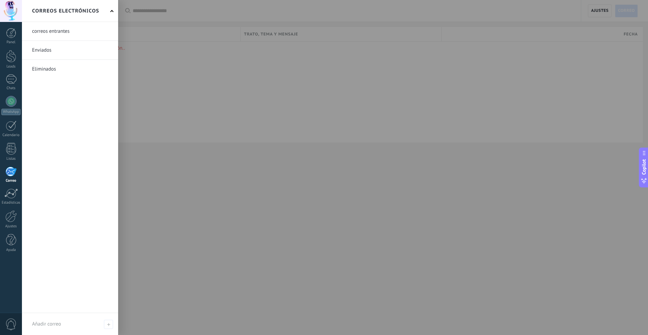
click at [6, 171] on div at bounding box center [10, 171] width 11 height 10
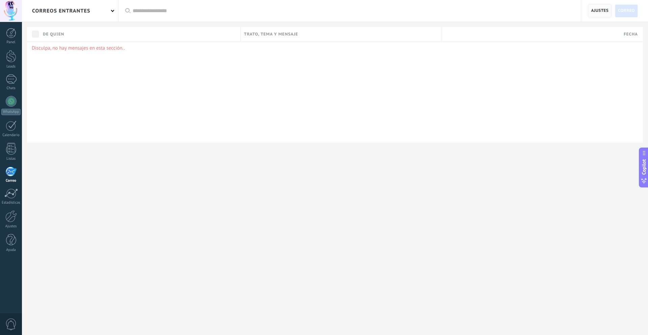
click at [592, 8] on span "Ajustes" at bounding box center [600, 11] width 18 height 12
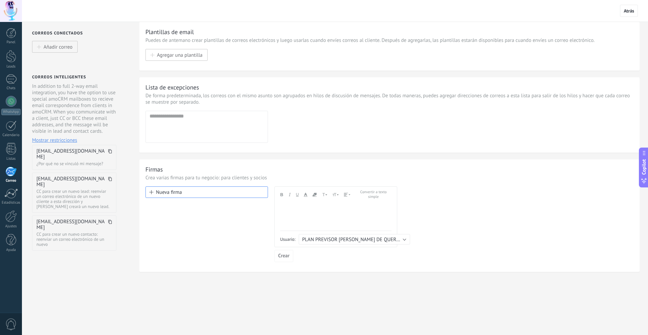
click at [209, 191] on button "Nueva firma" at bounding box center [206, 191] width 122 height 11
click at [169, 194] on button "Nueva firma" at bounding box center [206, 191] width 122 height 11
click at [12, 242] on div at bounding box center [11, 240] width 10 height 12
